Goal: Transaction & Acquisition: Purchase product/service

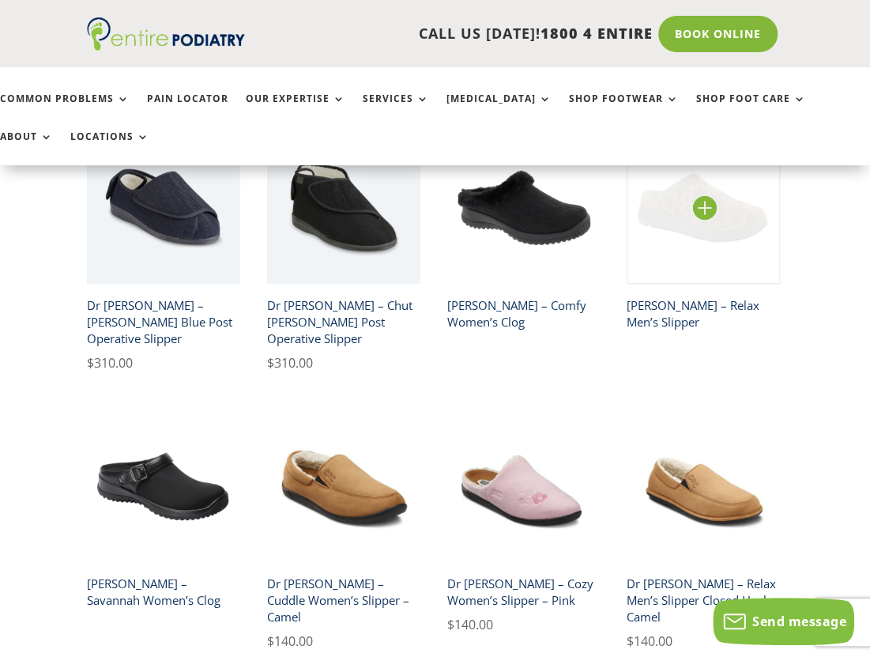
click at [702, 206] on img at bounding box center [703, 206] width 153 height 153
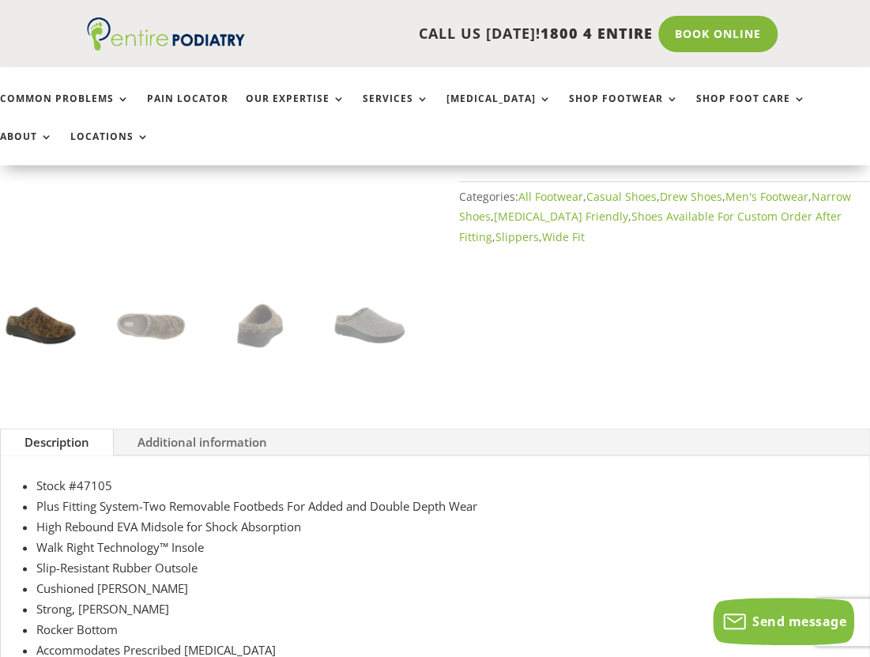
scroll to position [396, 0]
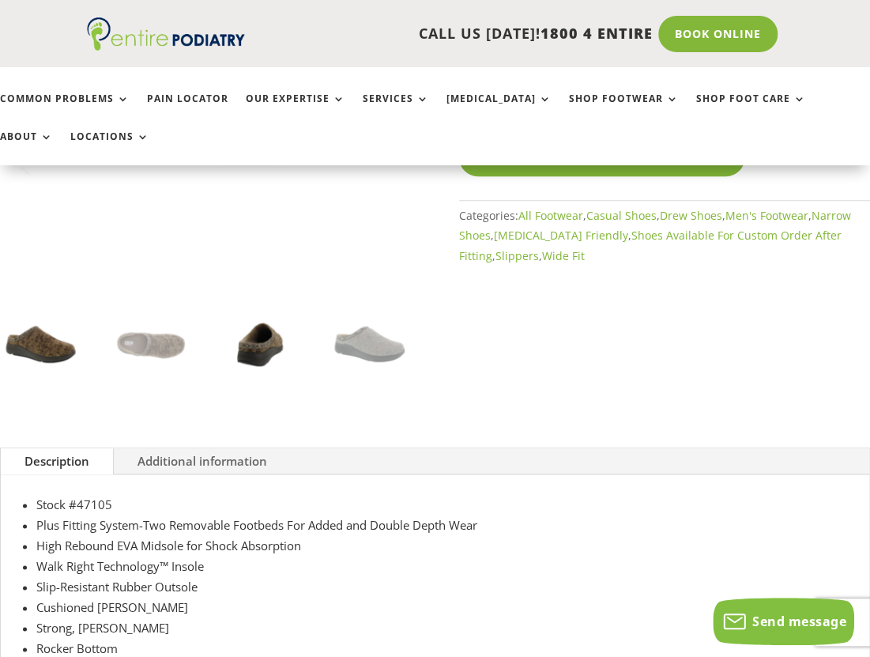
click at [256, 355] on img at bounding box center [260, 344] width 82 height 82
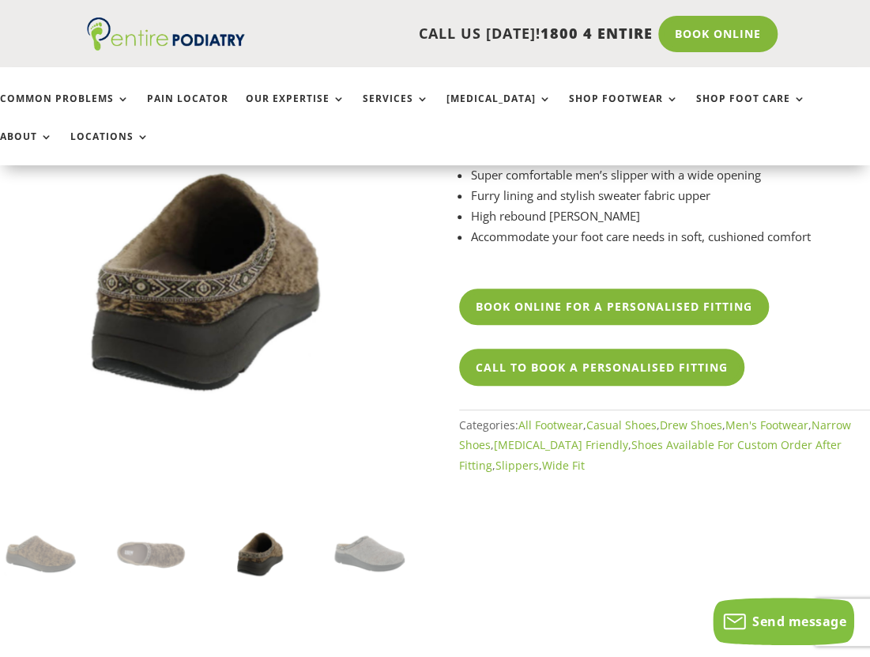
scroll to position [135, 0]
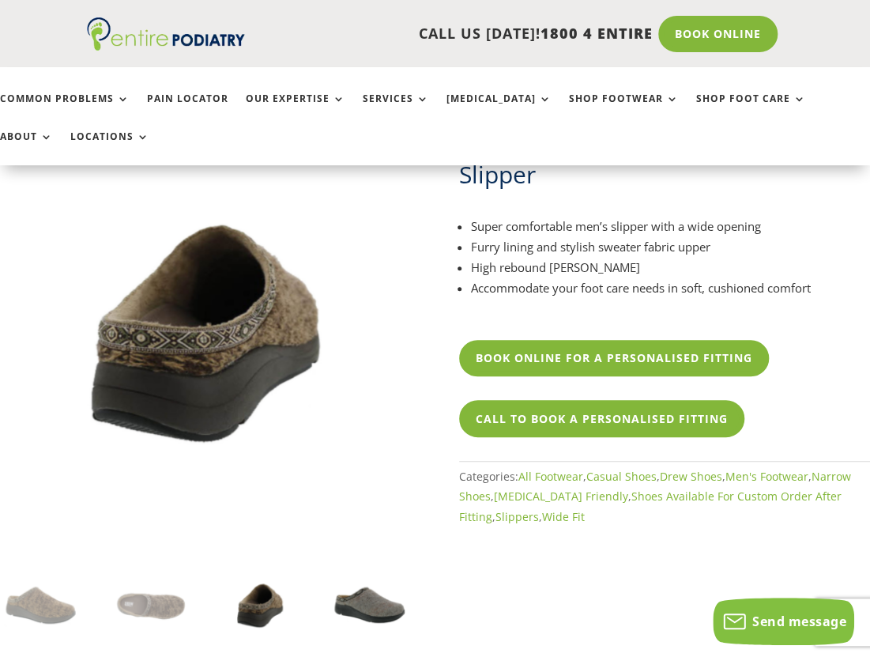
click at [372, 603] on img at bounding box center [370, 605] width 82 height 82
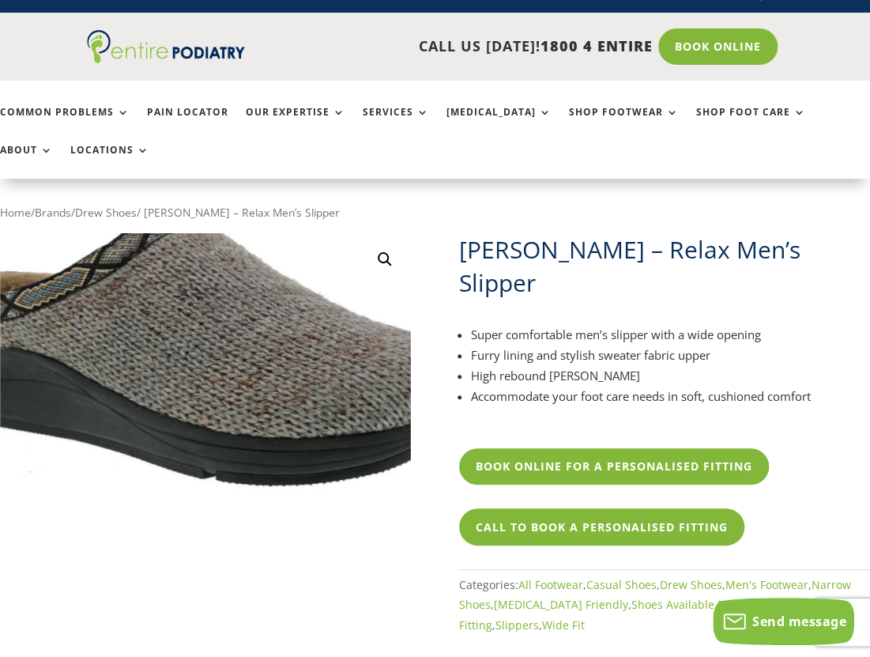
scroll to position [0, 0]
